Goal: Find specific page/section: Find specific page/section

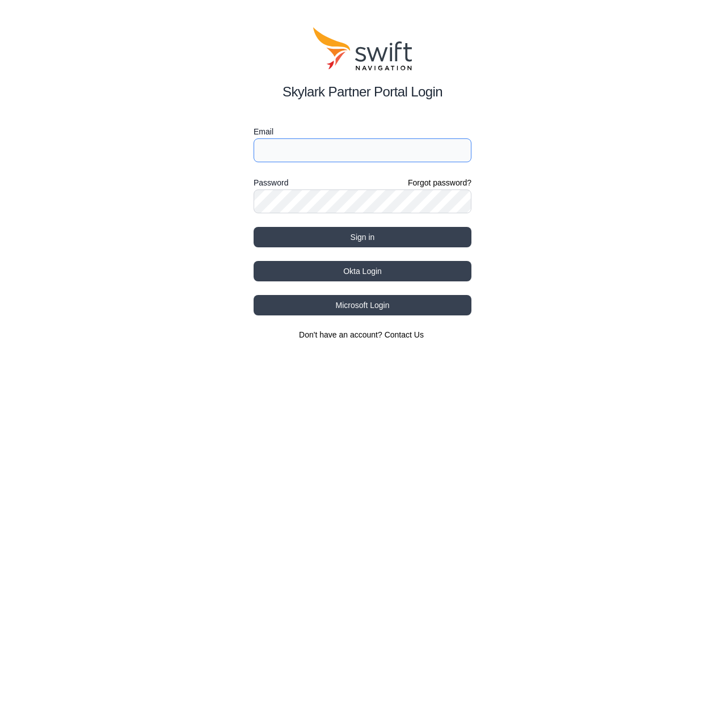
click at [343, 150] on input "Email" at bounding box center [362, 150] width 218 height 24
drag, startPoint x: 356, startPoint y: 158, endPoint x: 302, endPoint y: 150, distance: 54.5
click at [302, 150] on input "[EMAIL_ADDRESS][DOMAIN_NAME]" at bounding box center [362, 150] width 218 height 24
type input "[EMAIL_ADDRESS][DOMAIN_NAME]"
click at [253, 227] on button "Sign in" at bounding box center [362, 237] width 218 height 20
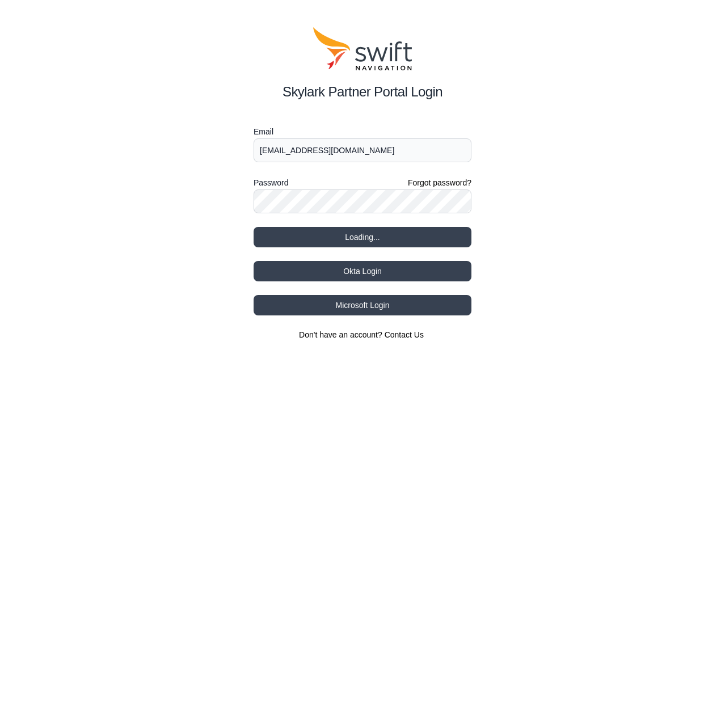
select select
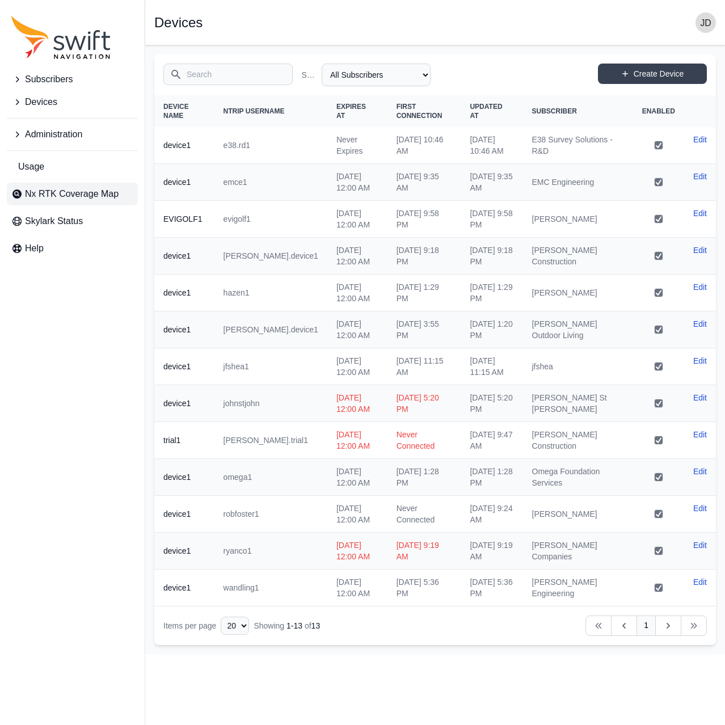
click at [109, 191] on span "Nx RTK Coverage Map" at bounding box center [72, 194] width 94 height 14
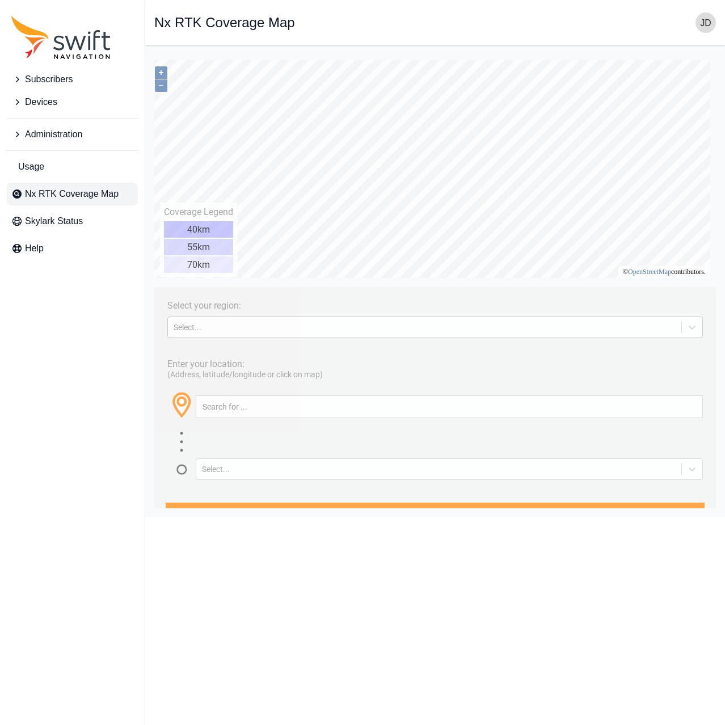
click at [278, 331] on div "Select..." at bounding box center [425, 327] width 502 height 9
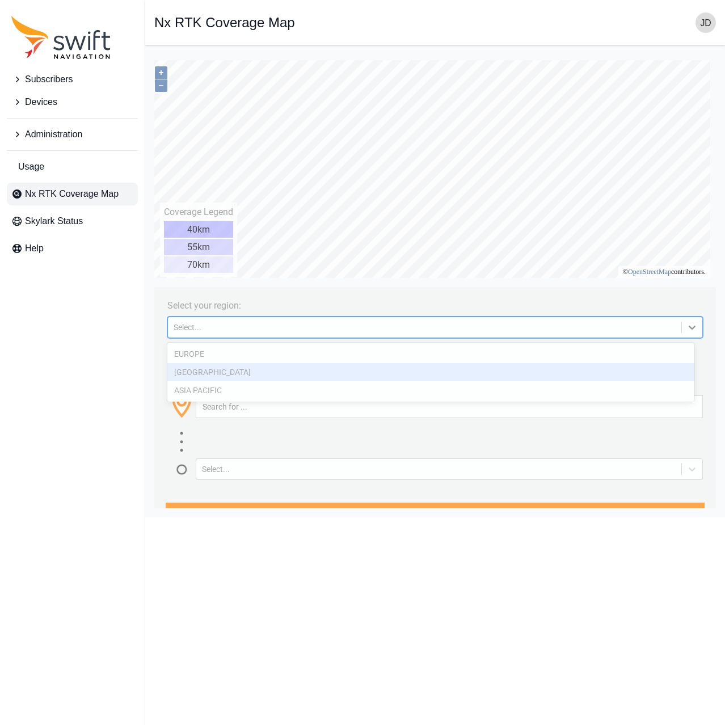
click at [272, 369] on div "[GEOGRAPHIC_DATA]" at bounding box center [430, 372] width 527 height 18
